Goal: Find specific page/section: Find specific page/section

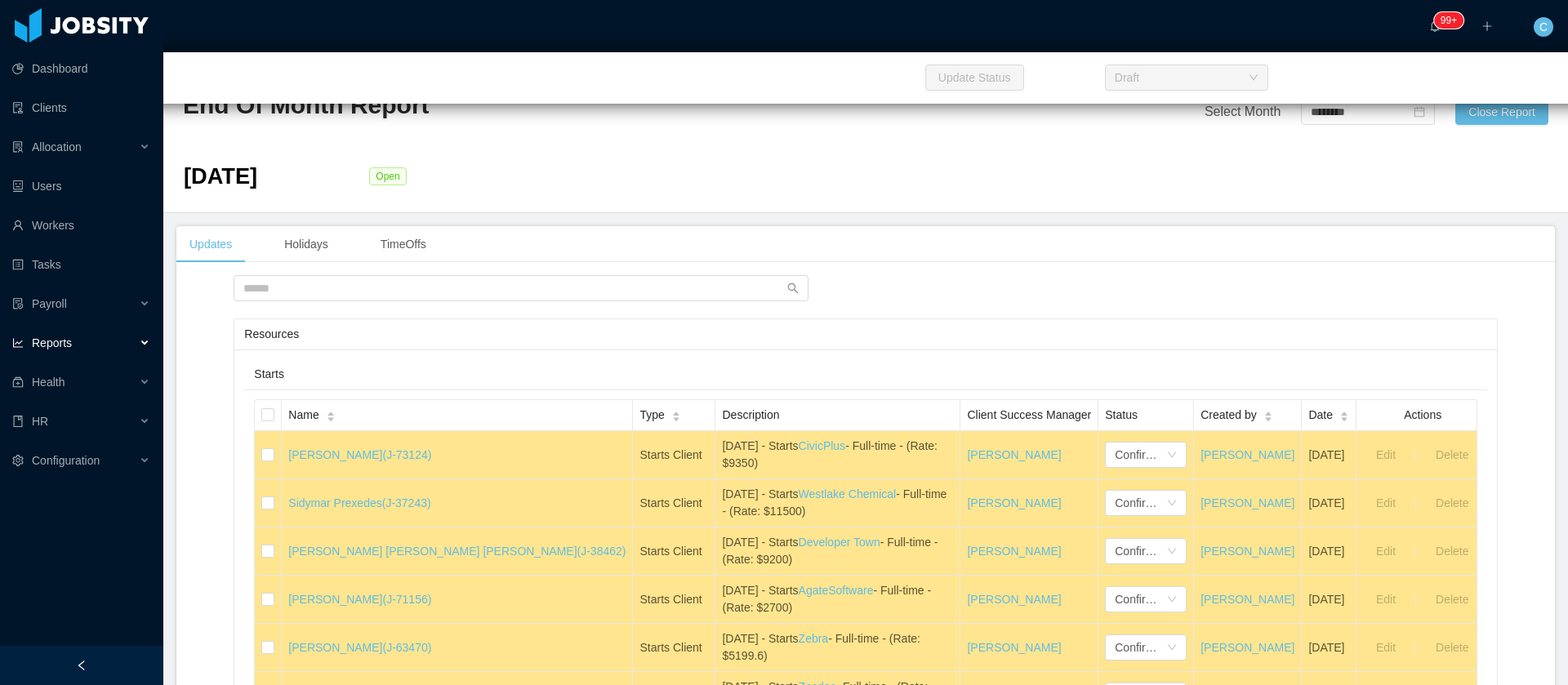
scroll to position [24013, 0]
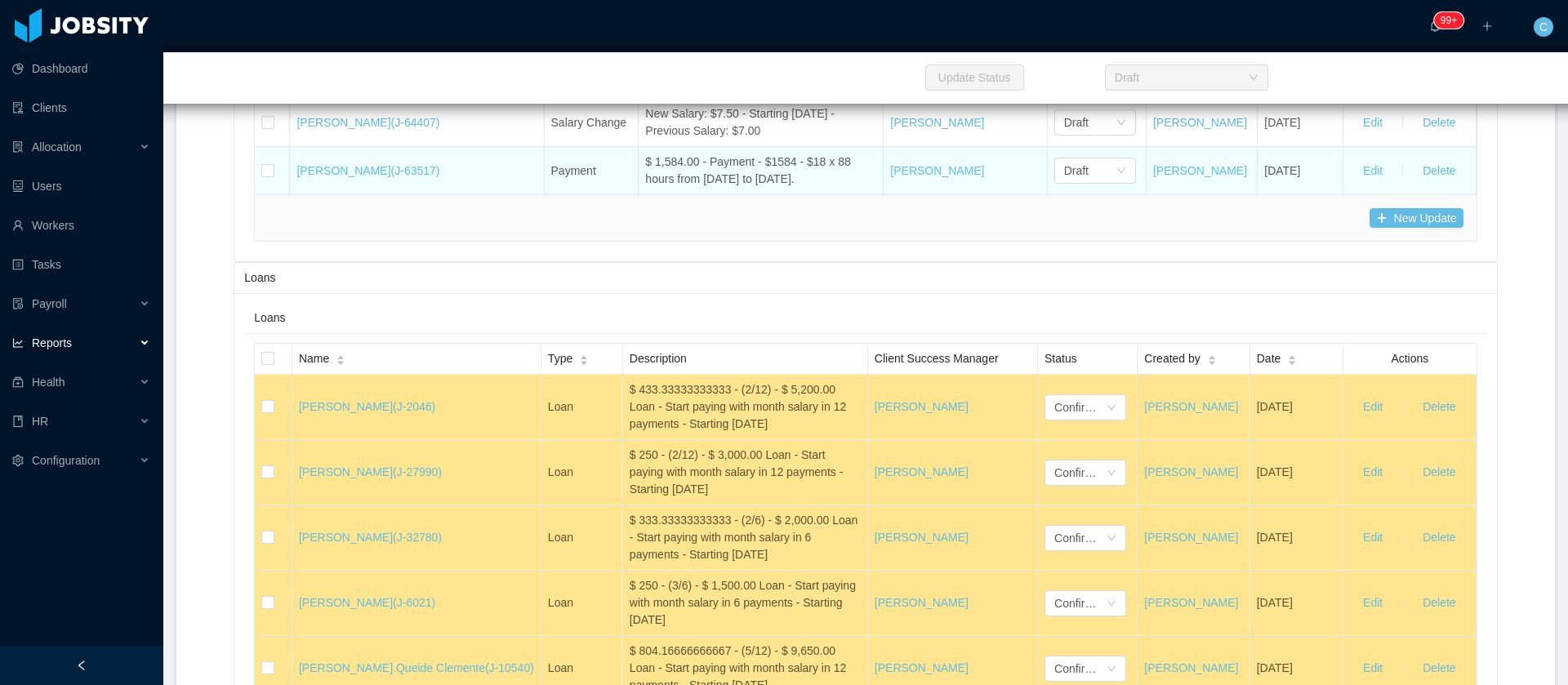
drag, startPoint x: 767, startPoint y: 350, endPoint x: 592, endPoint y: 335, distance: 175.6
click at [639, 194] on td "$ 1,584.00 - Payment - $1584 - $18 x 88 hours from [DATE] to [DATE]." at bounding box center [762, 171] width 245 height 47
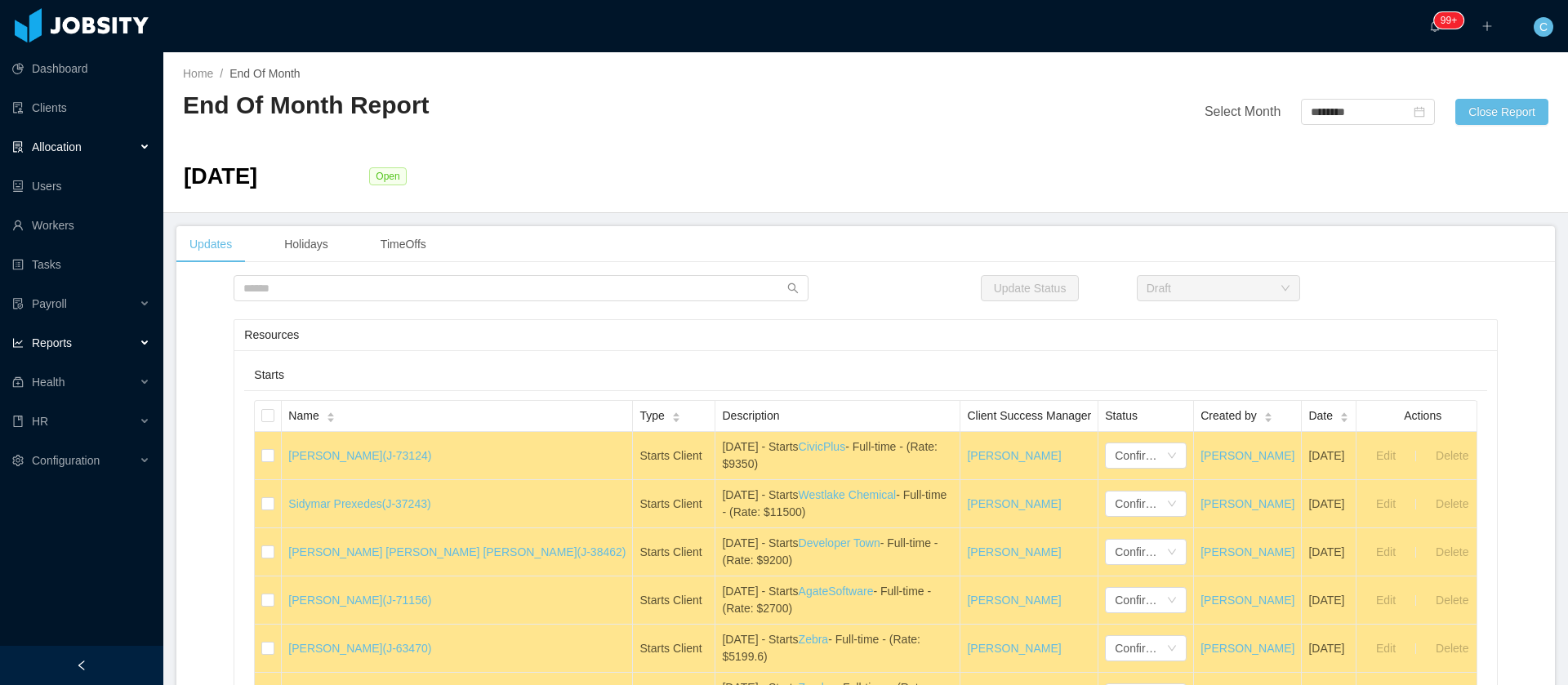
click at [26, 154] on div "Allocation" at bounding box center [81, 146] width 163 height 32
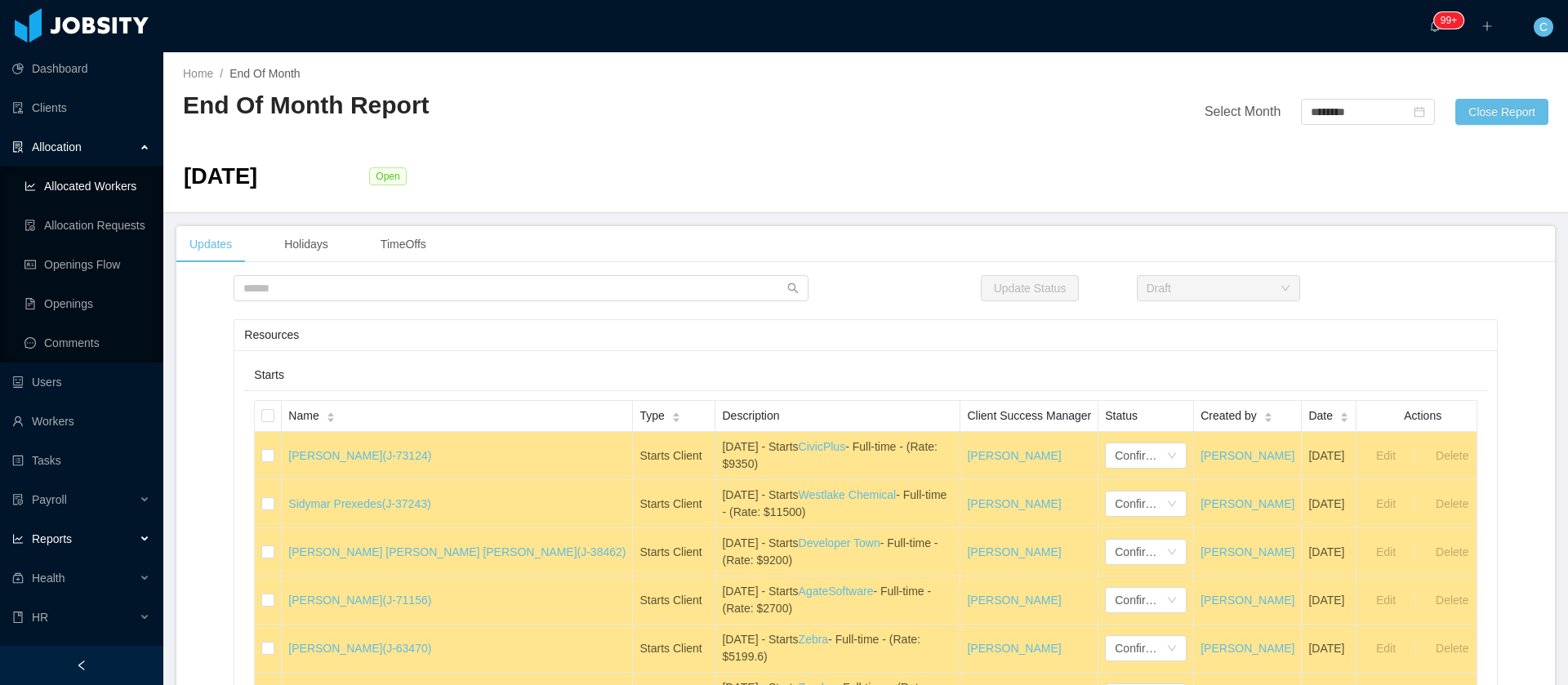
click at [88, 184] on link "Allocated Workers" at bounding box center [87, 185] width 126 height 32
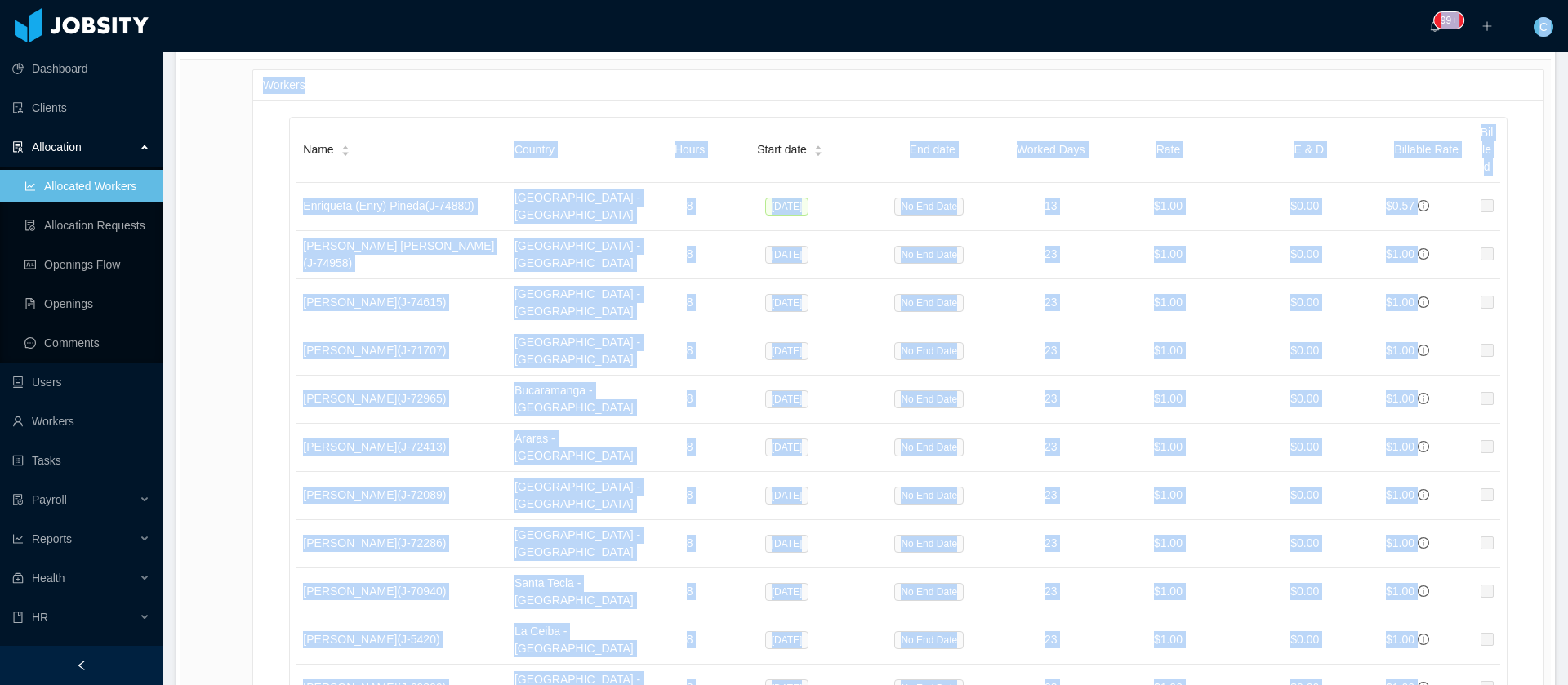
scroll to position [396, 0]
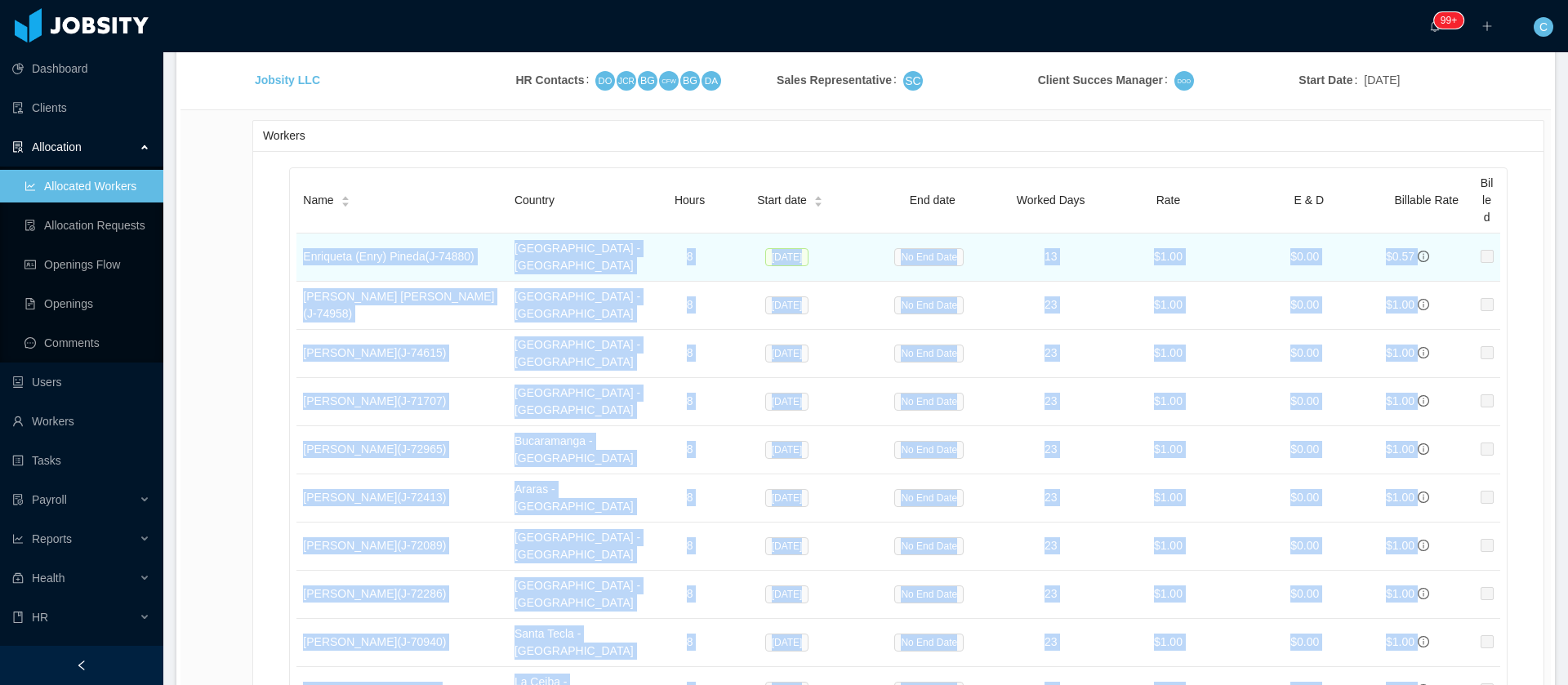
drag, startPoint x: 751, startPoint y: 274, endPoint x: 298, endPoint y: 256, distance: 453.4
